Goal: Task Accomplishment & Management: Use online tool/utility

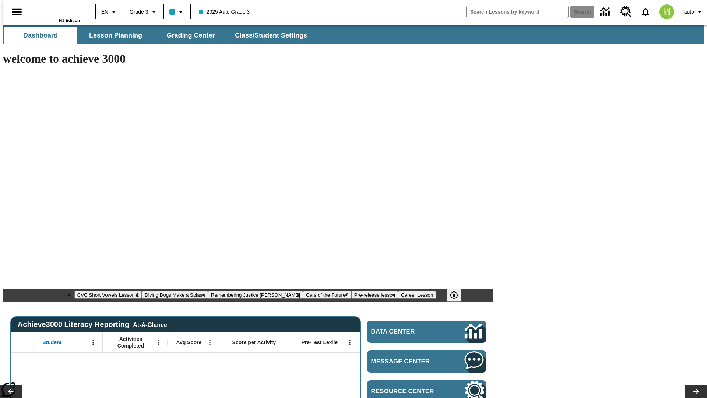
type input "-1"
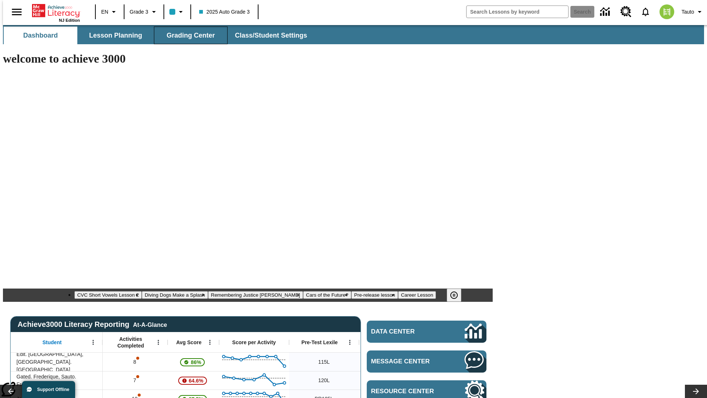
click at [188, 35] on span "Grading Center" at bounding box center [190, 35] width 48 height 8
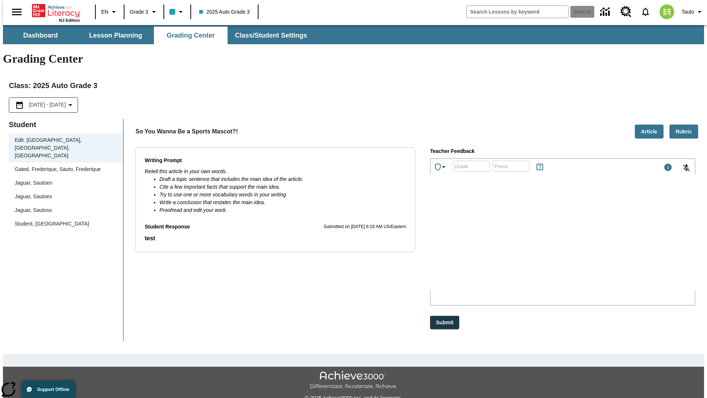
click at [63, 179] on div "Jaguar, Sautoen" at bounding box center [66, 183] width 102 height 8
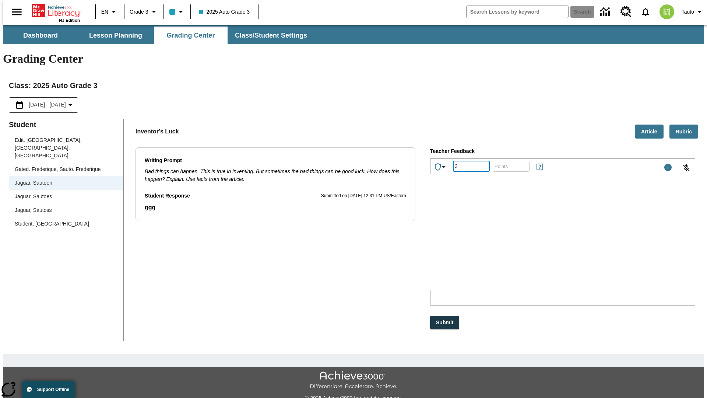
type input "3"
type input "10"
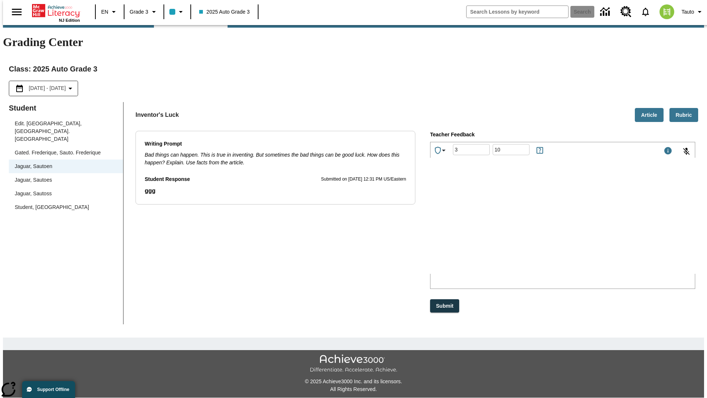
click at [538, 226] on p "Type your response here." at bounding box center [485, 225] width 105 height 7
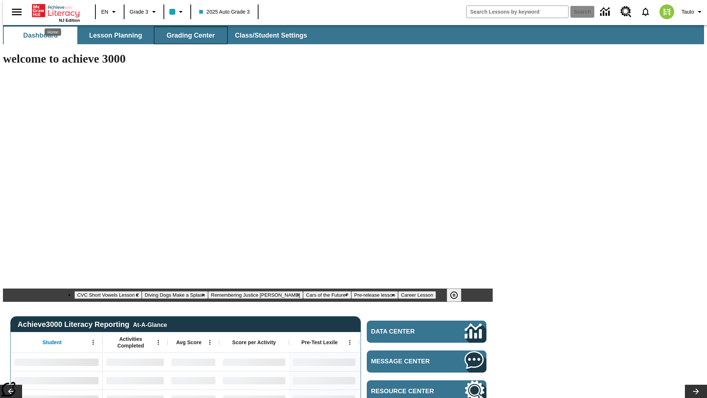
click at [188, 35] on span "Grading Center" at bounding box center [190, 35] width 48 height 8
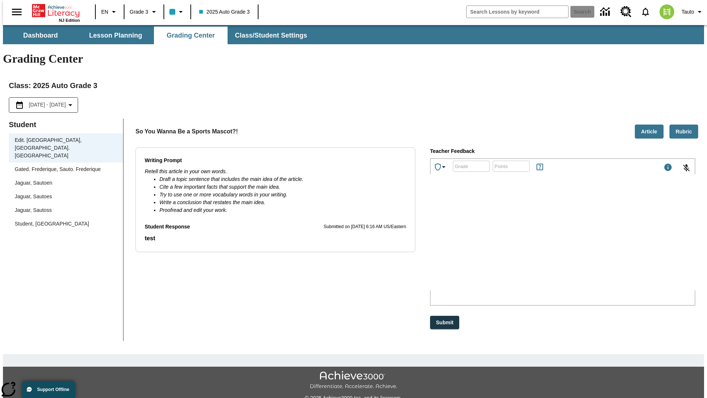
click at [63, 179] on div "Jaguar, Sautoen" at bounding box center [66, 183] width 102 height 8
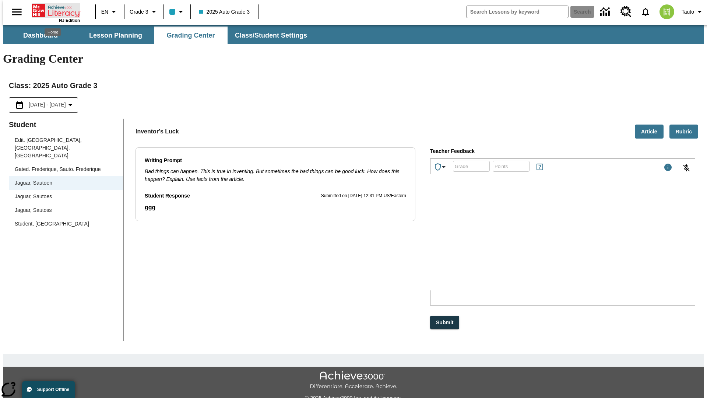
scroll to position [17, 0]
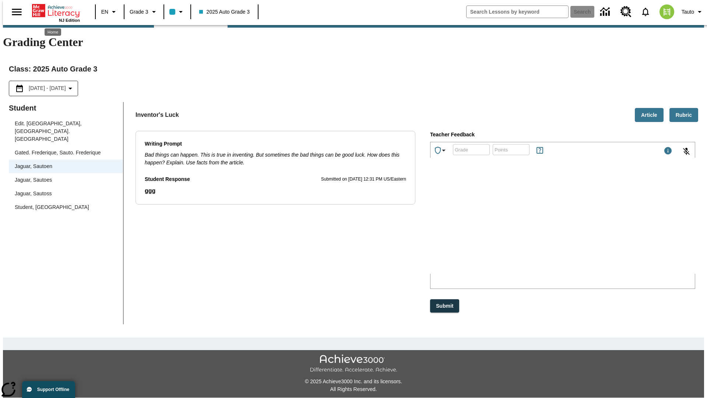
click at [538, 226] on p "ZExnc" at bounding box center [485, 225] width 105 height 7
click at [538, 226] on p "JAlfiV" at bounding box center [485, 225] width 105 height 7
